Goal: Task Accomplishment & Management: Manage account settings

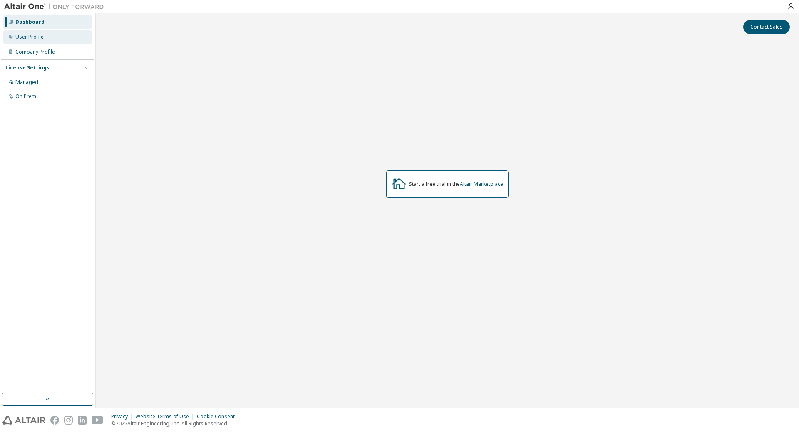
click at [43, 39] on div "User Profile" at bounding box center [47, 36] width 89 height 13
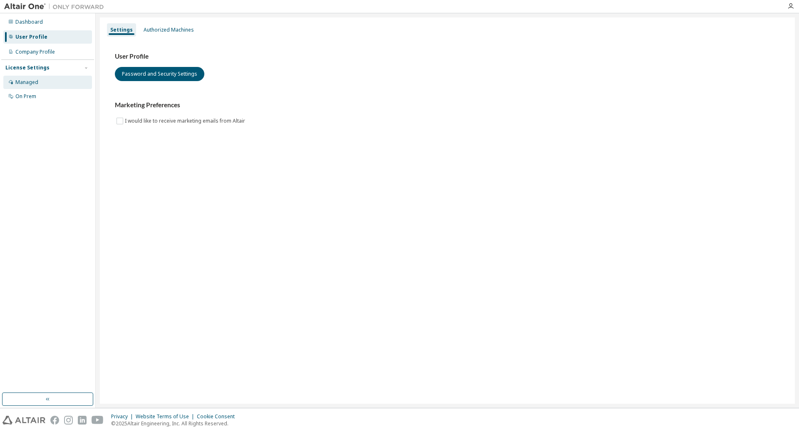
click at [32, 81] on div "Managed" at bounding box center [26, 82] width 23 height 7
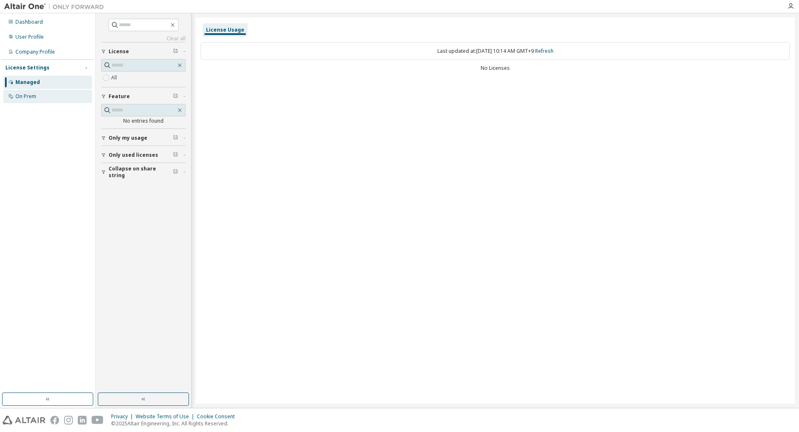
click at [34, 93] on div "On Prem" at bounding box center [25, 96] width 21 height 7
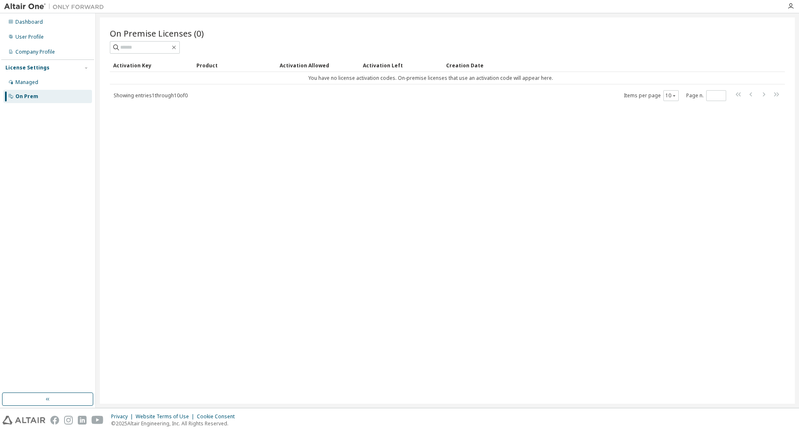
click at [33, 74] on div "License Settings Managed On Prem" at bounding box center [47, 82] width 93 height 45
click at [30, 75] on div "License Settings Managed On Prem" at bounding box center [47, 82] width 93 height 45
click at [30, 82] on div "Managed" at bounding box center [26, 82] width 23 height 7
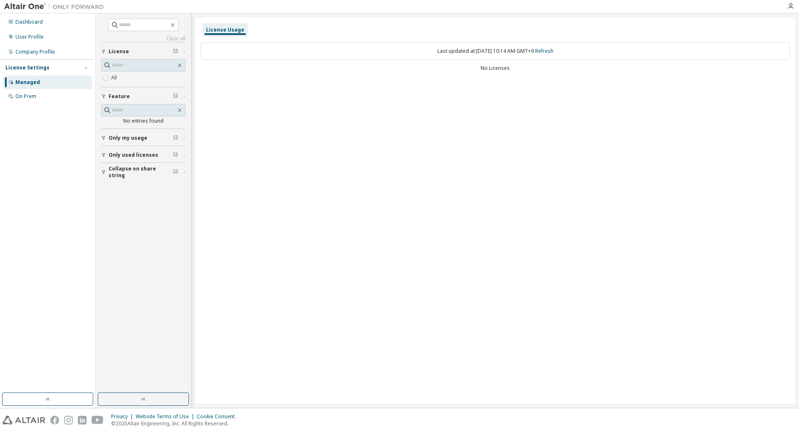
click at [688, 25] on div "License Usage" at bounding box center [495, 29] width 589 height 15
click at [32, 6] on img at bounding box center [56, 6] width 104 height 8
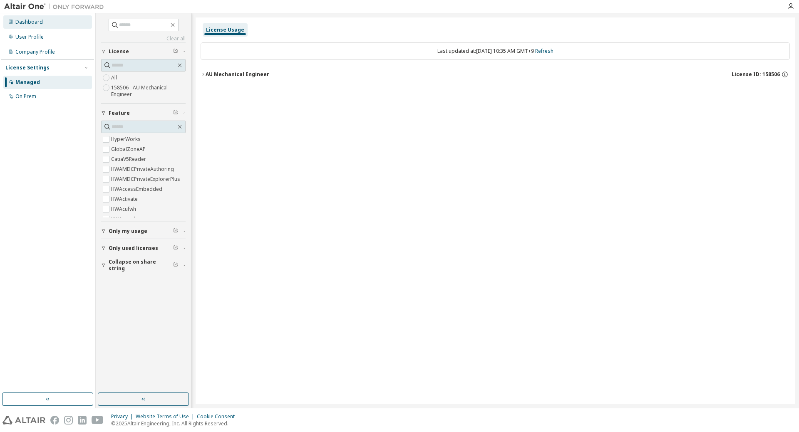
click at [32, 20] on div "Dashboard" at bounding box center [28, 22] width 27 height 7
